Goal: Transaction & Acquisition: Subscribe to service/newsletter

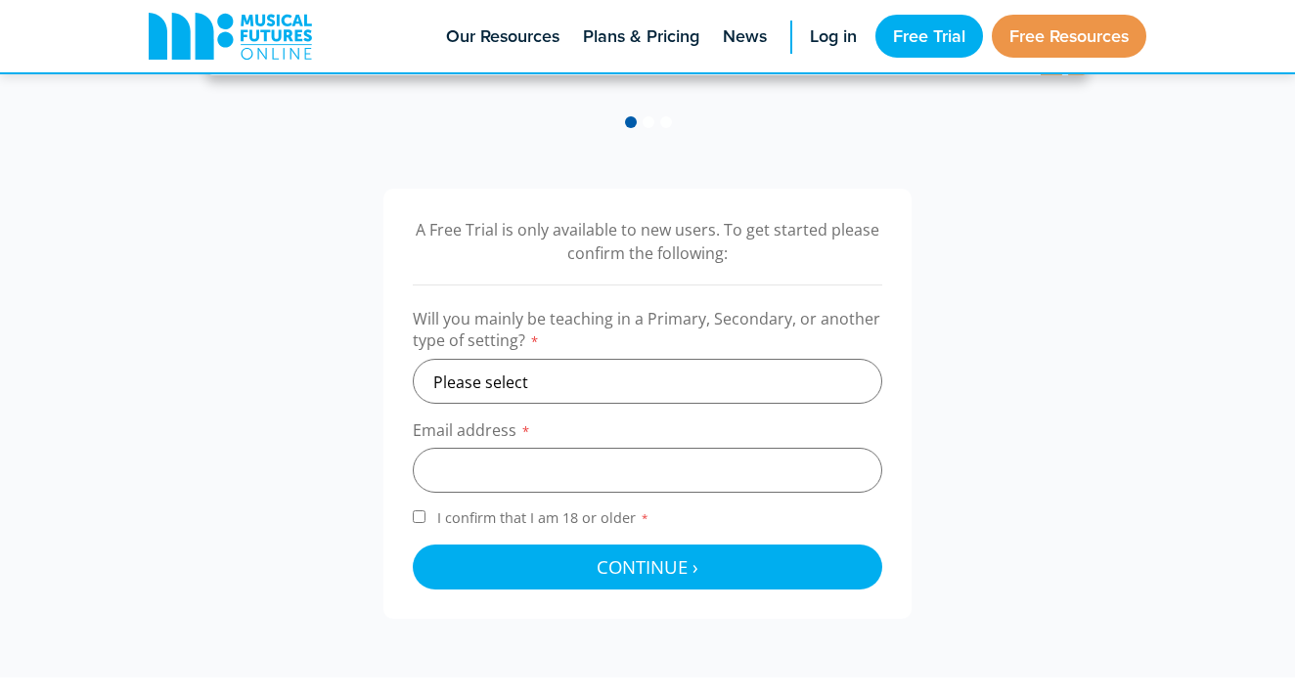
scroll to position [540, 0]
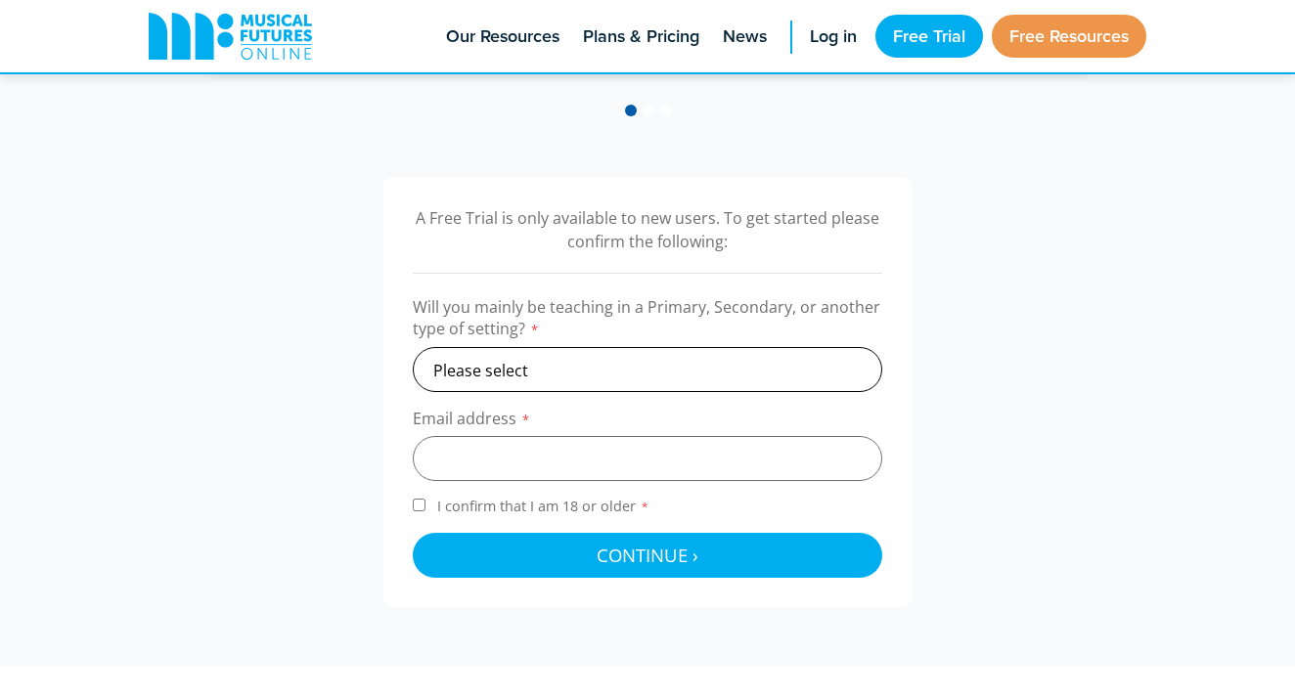
select select "primary"
click at [496, 437] on input "email" at bounding box center [648, 458] width 470 height 45
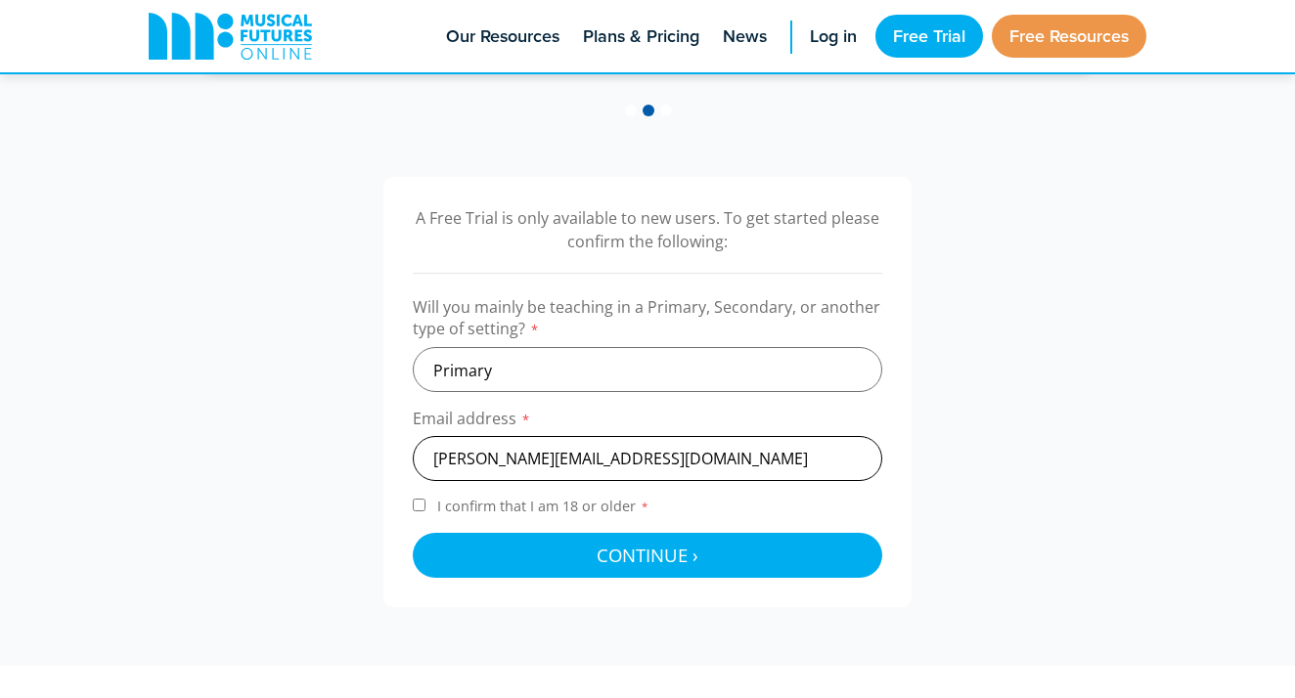
type input "w.williams@levwn.nl"
click at [419, 507] on input "I confirm that I am 18 or older *" at bounding box center [419, 505] width 13 height 13
checkbox input "true"
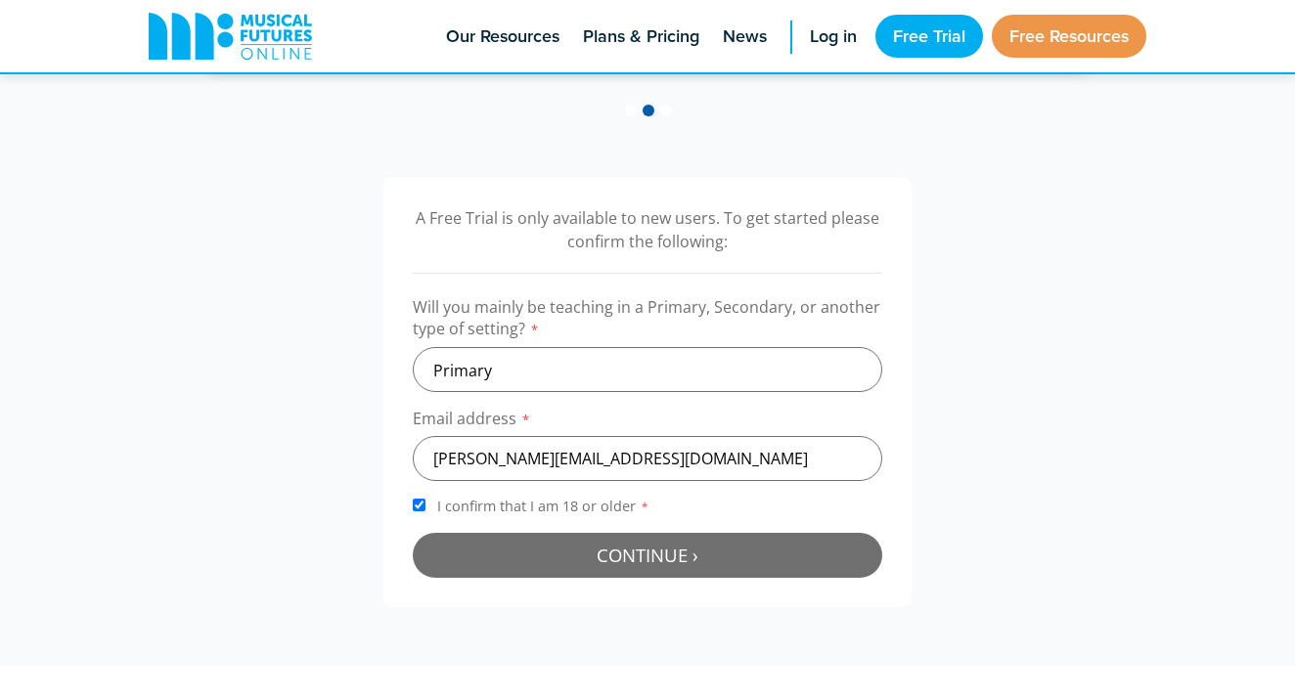
click at [649, 548] on span "Continue ›" at bounding box center [648, 555] width 102 height 24
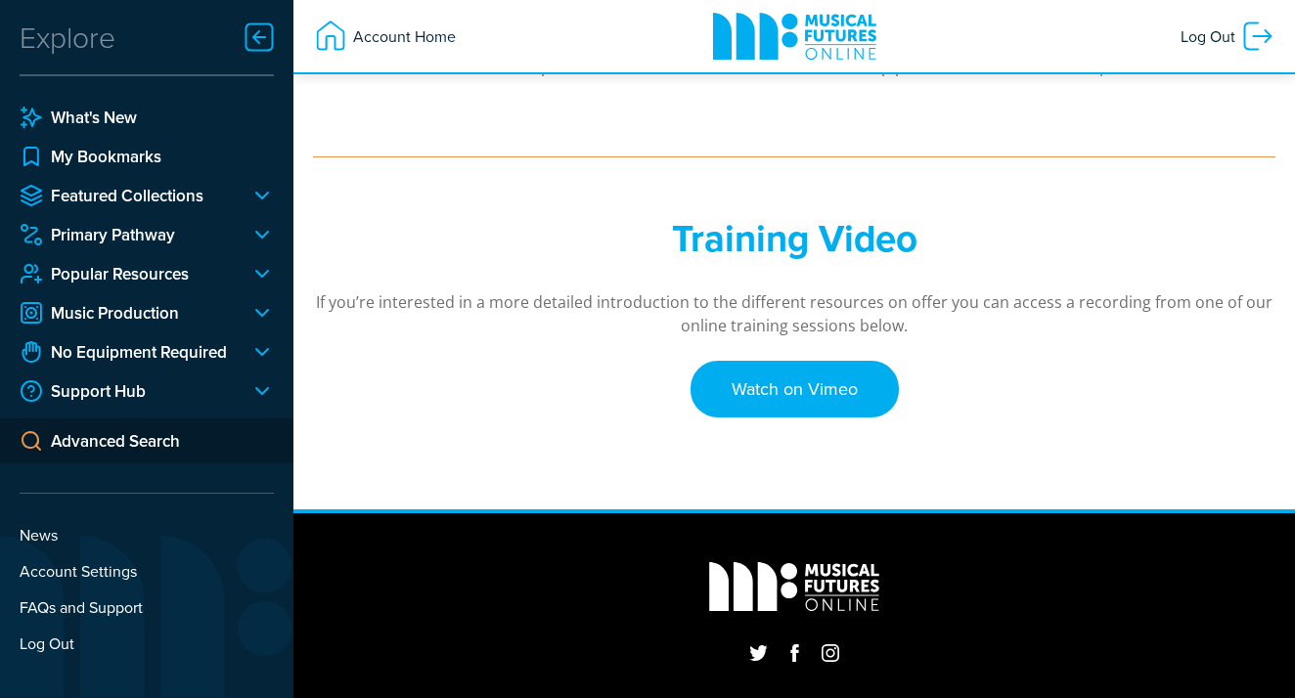
scroll to position [610, 0]
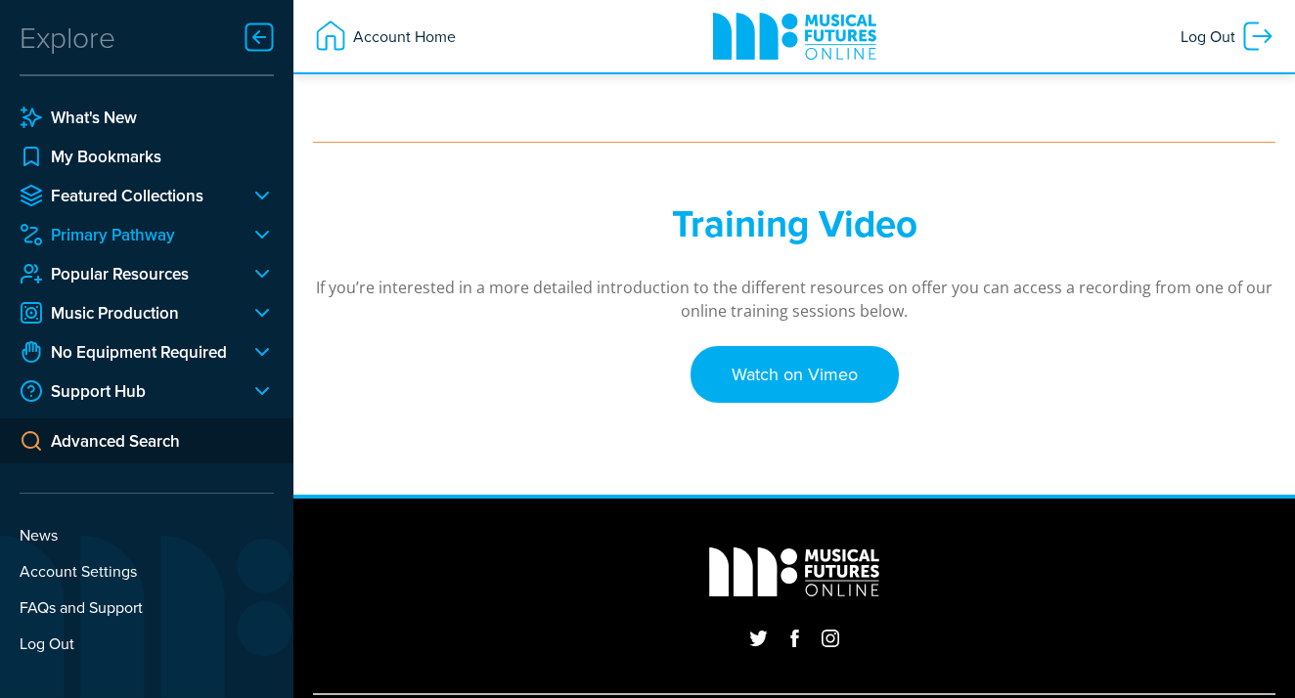
click at [164, 245] on link "Primary Pathway" at bounding box center [127, 234] width 215 height 23
